Goal: Information Seeking & Learning: Learn about a topic

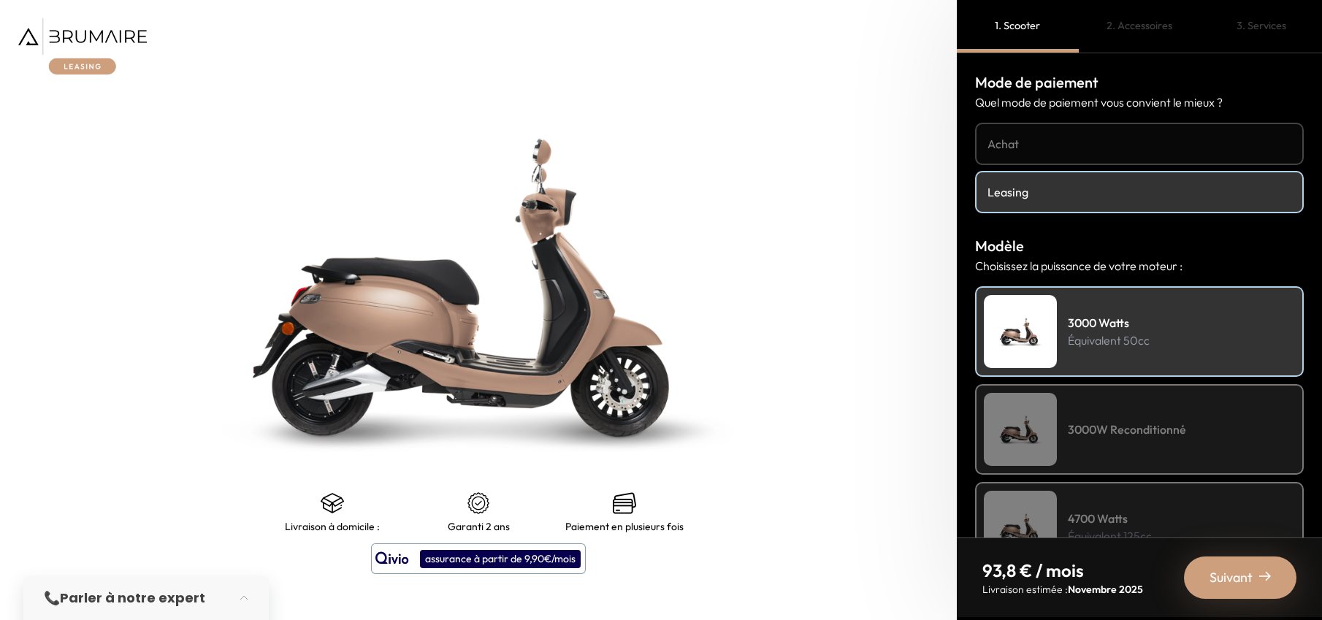
click at [54, 608] on div "📞 Parler à notre expert" at bounding box center [131, 598] width 175 height 20
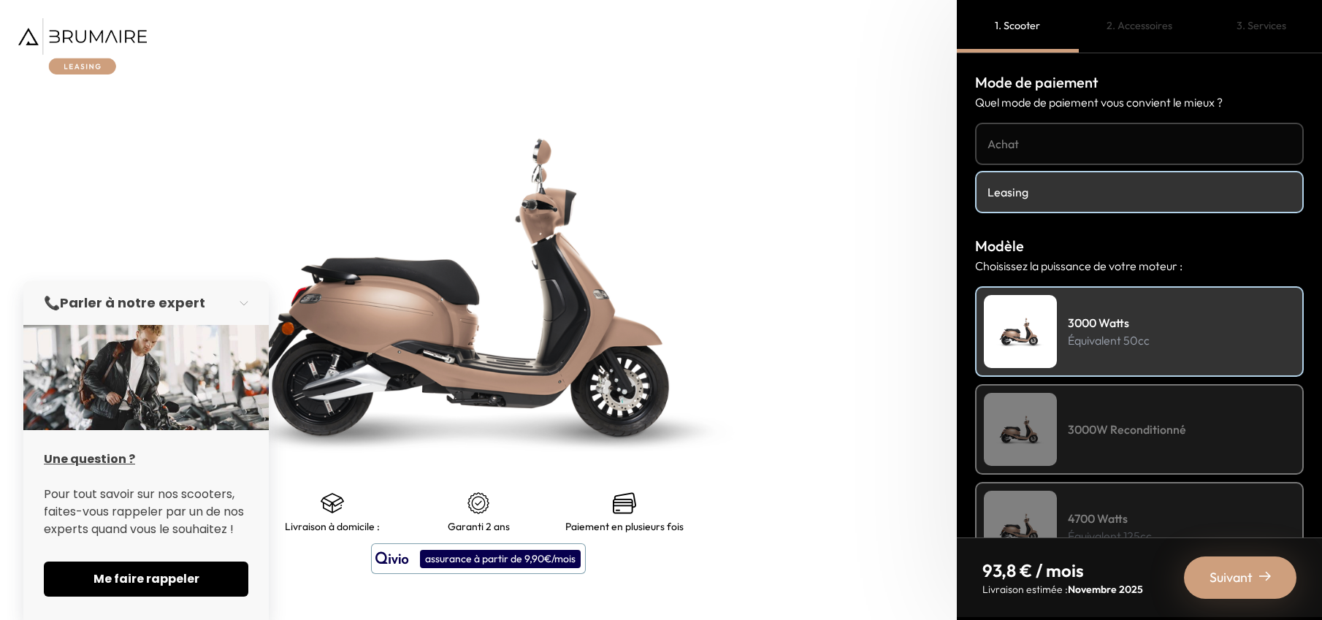
click at [83, 454] on u "Une question ?" at bounding box center [89, 459] width 91 height 17
click at [150, 571] on span "Me faire rappeler" at bounding box center [145, 580] width 169 height 18
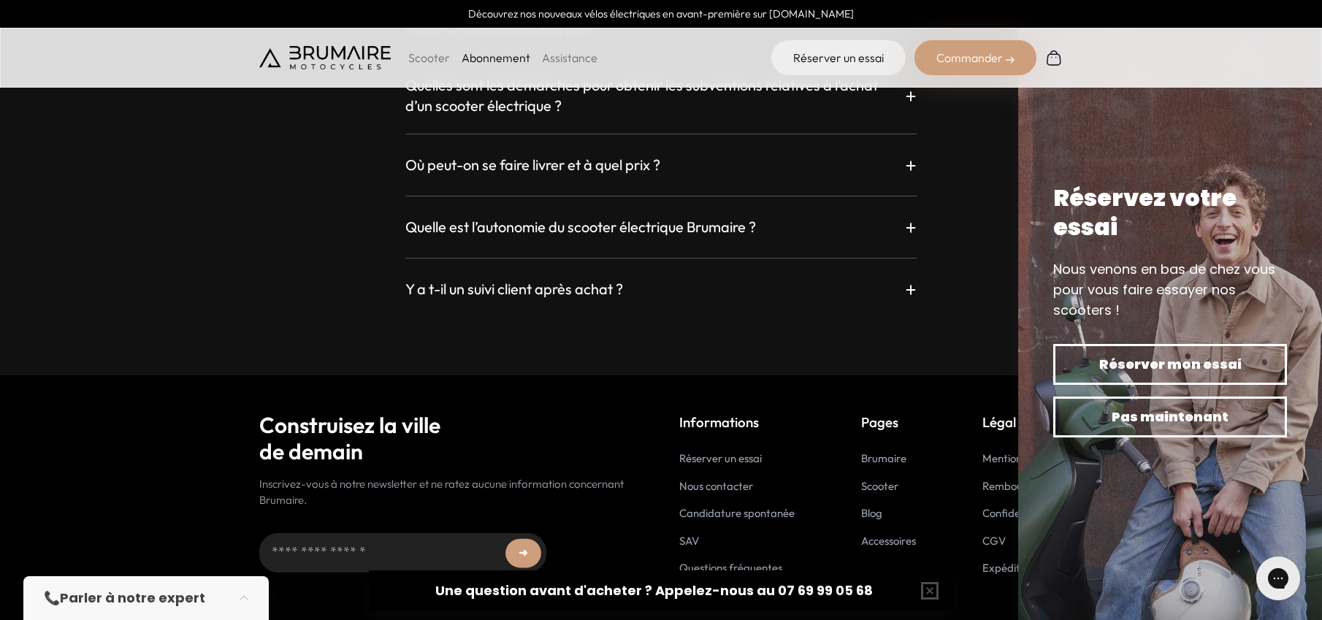
scroll to position [2796, 0]
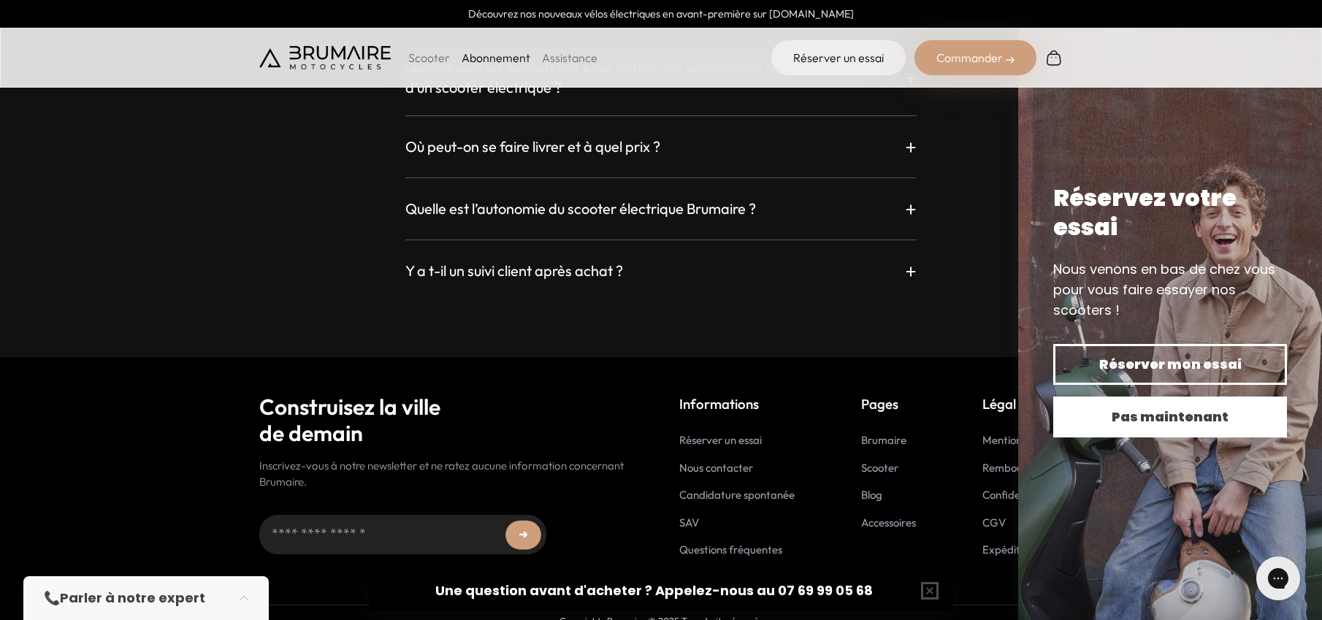
click at [1229, 419] on span "Pas maintenant" at bounding box center [1170, 417] width 183 height 20
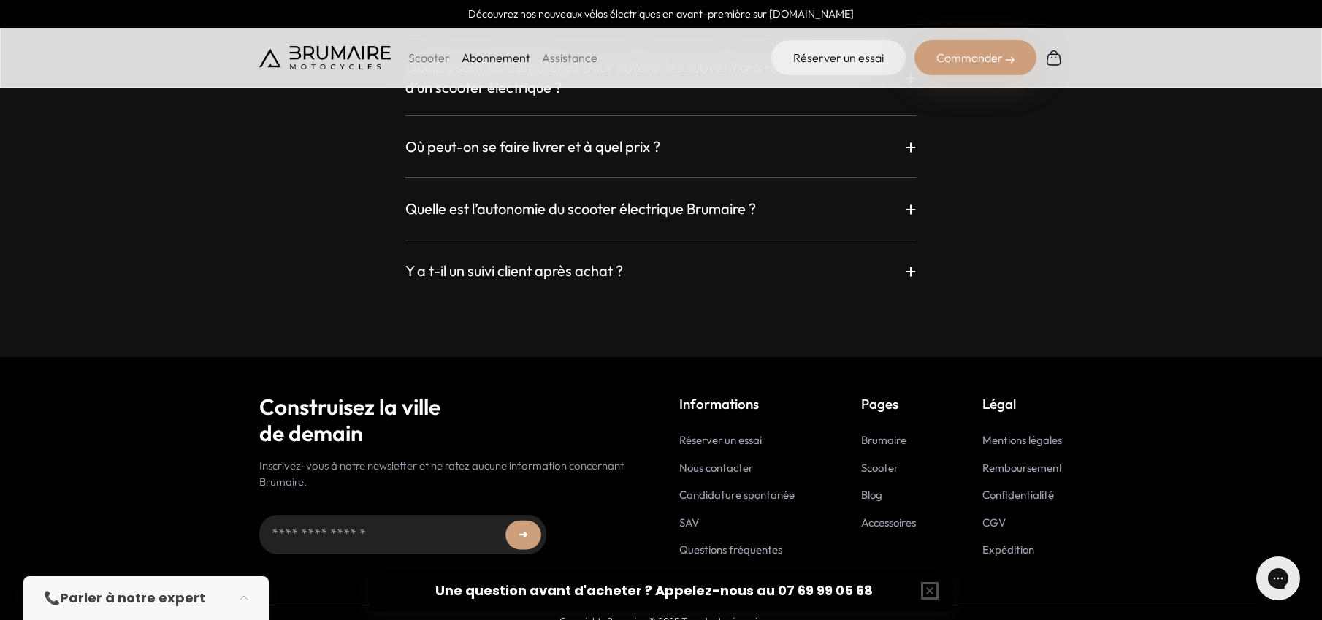
click at [725, 543] on link "Questions fréquentes" at bounding box center [730, 550] width 103 height 14
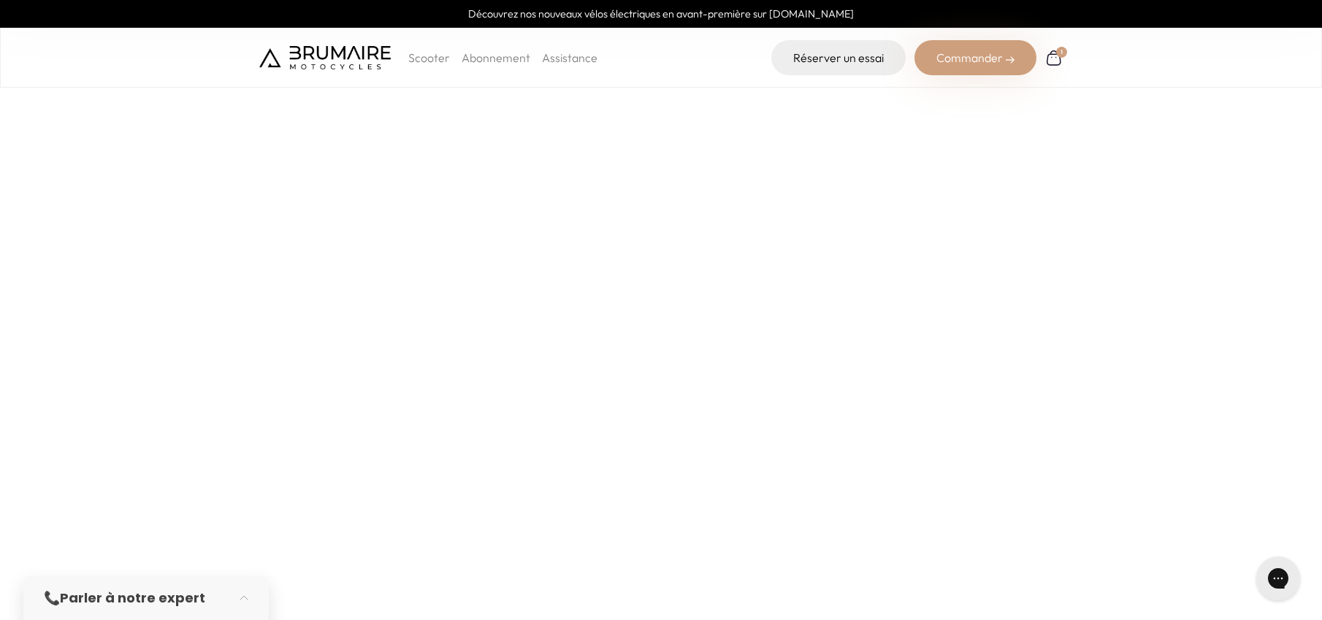
click at [341, 58] on img at bounding box center [324, 57] width 131 height 23
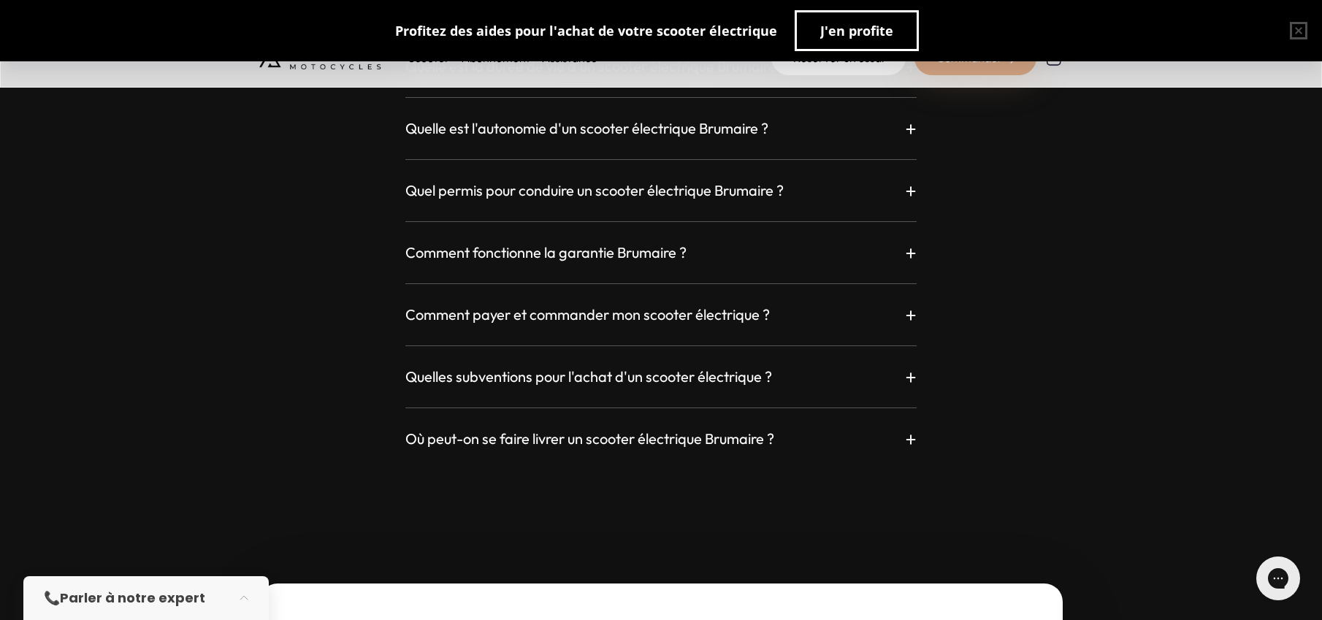
scroll to position [4114, 0]
